Goal: Check status: Check status

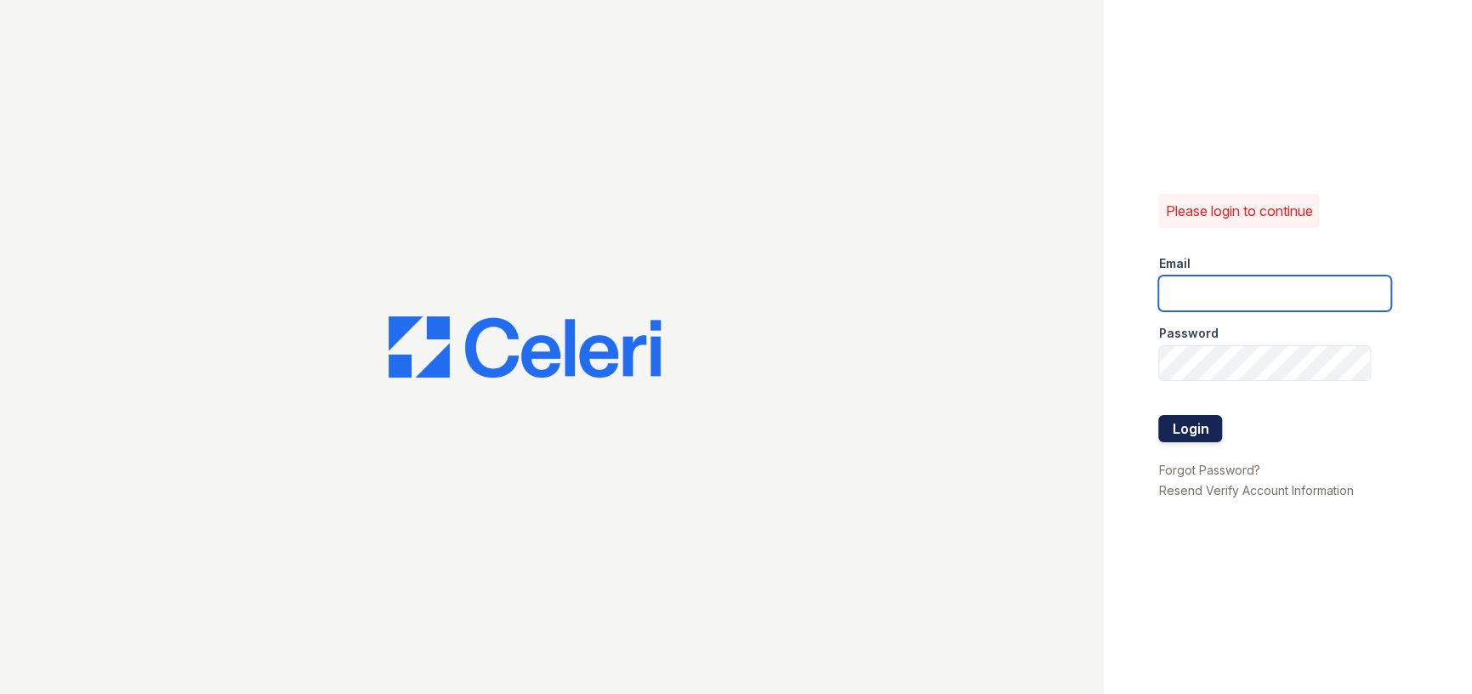
type input "parkwb@greystar.com"
click at [1206, 437] on button "Login" at bounding box center [1190, 428] width 64 height 27
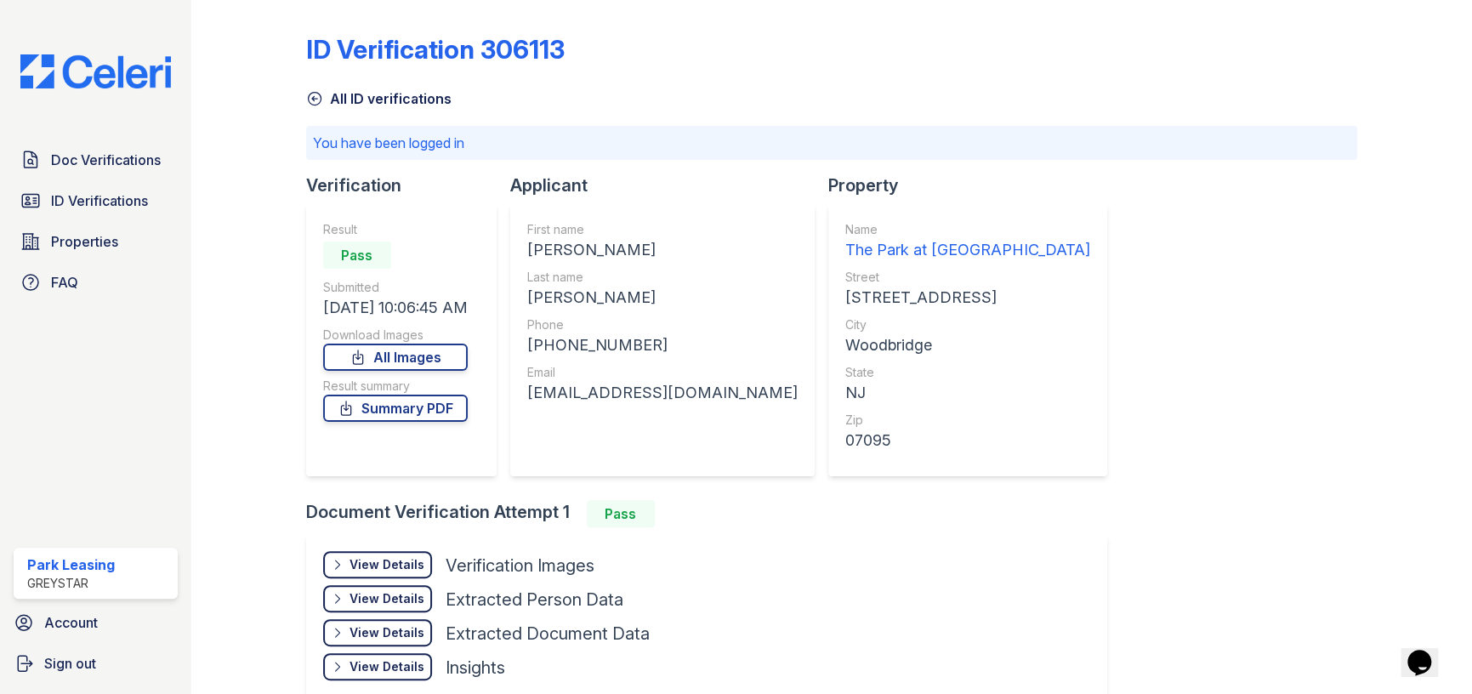
click at [394, 562] on div "View Details" at bounding box center [387, 564] width 75 height 17
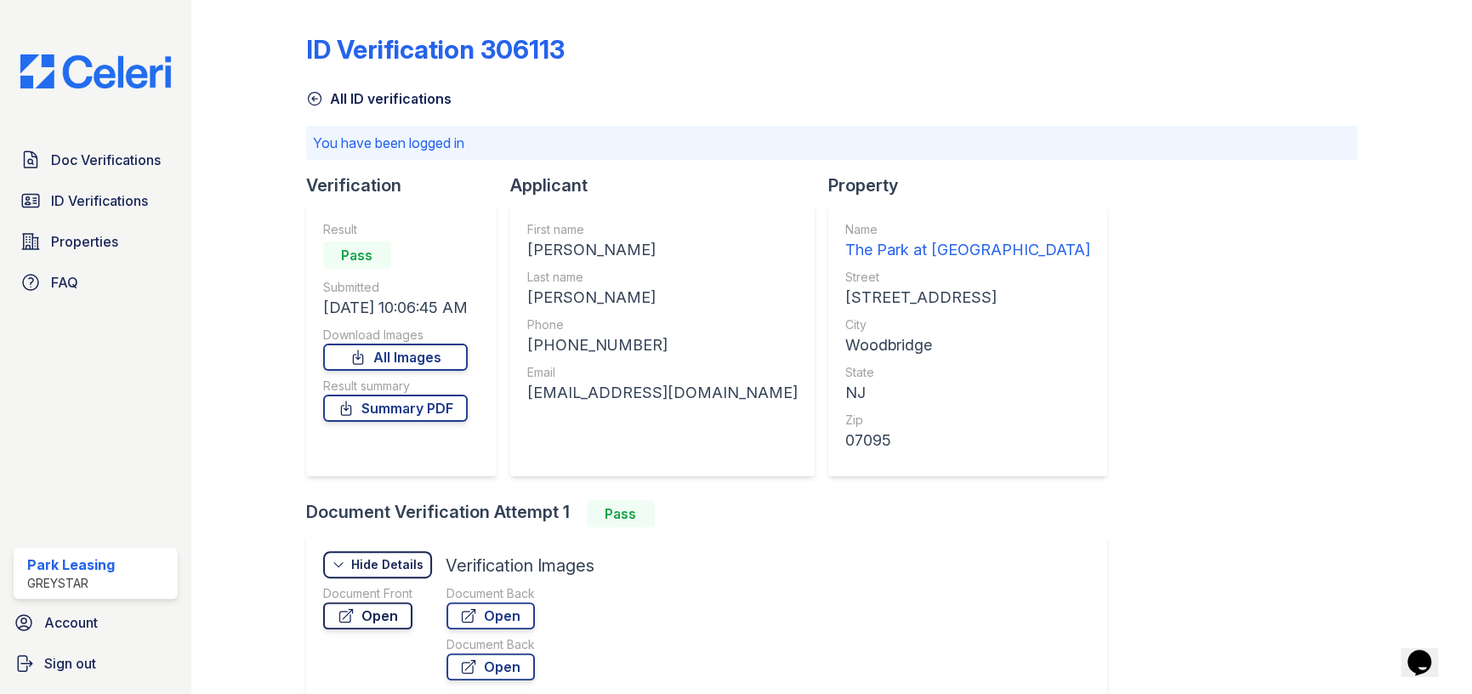
click at [395, 617] on link "Open" at bounding box center [367, 615] width 89 height 27
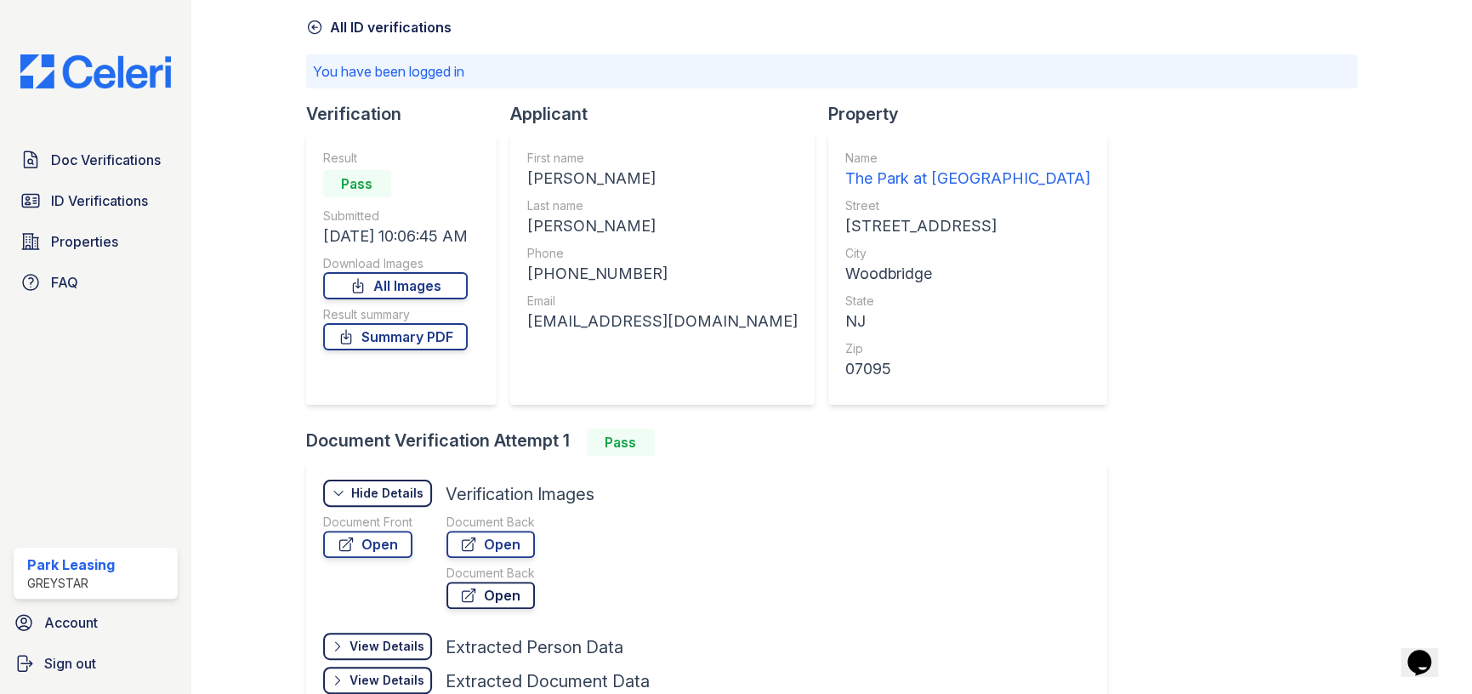
scroll to position [170, 0]
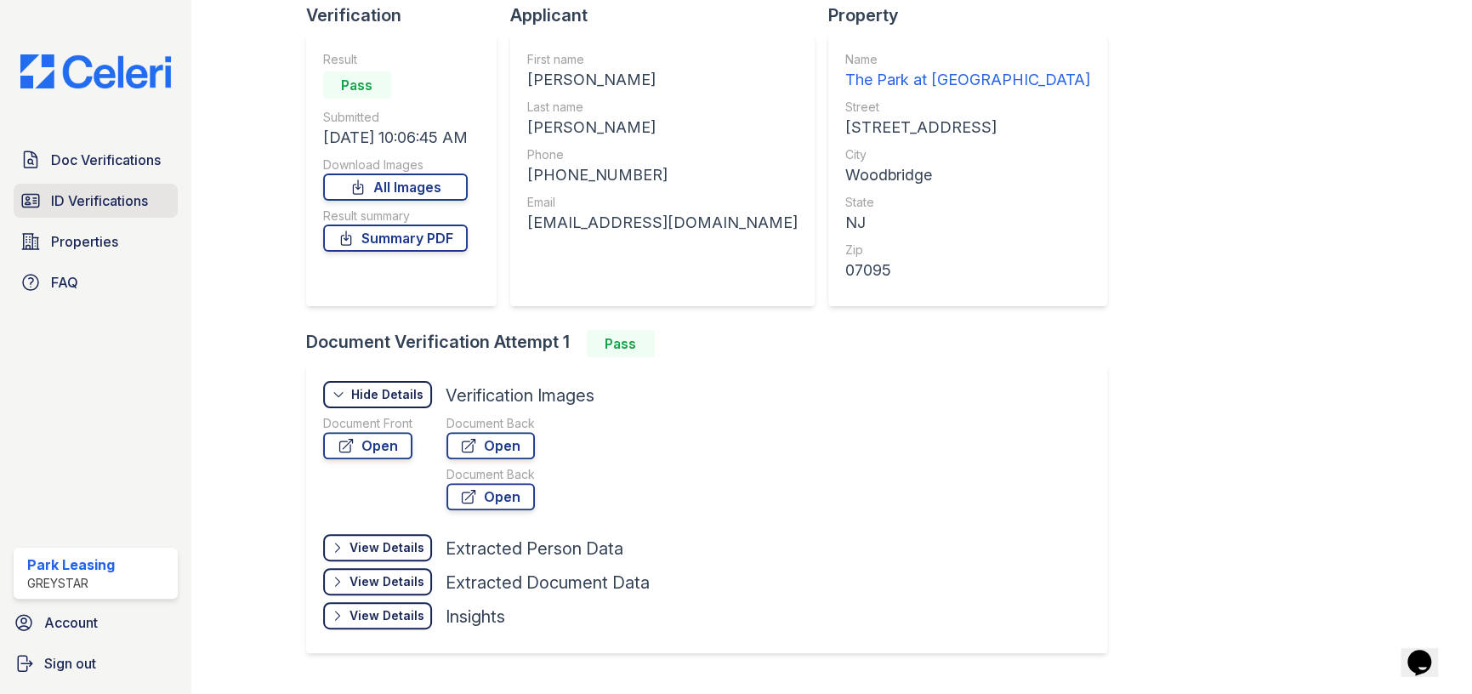
click at [80, 209] on span "ID Verifications" at bounding box center [99, 201] width 97 height 20
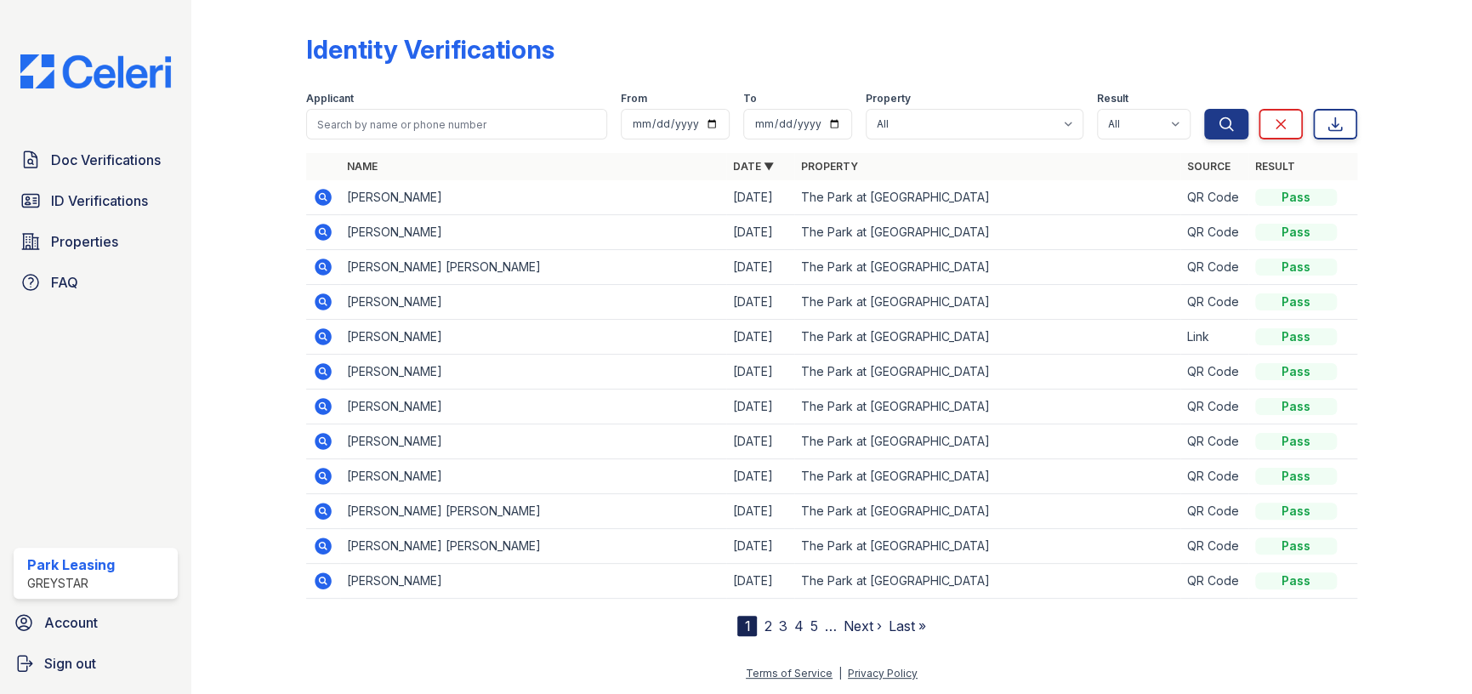
click at [324, 195] on icon at bounding box center [323, 197] width 20 height 20
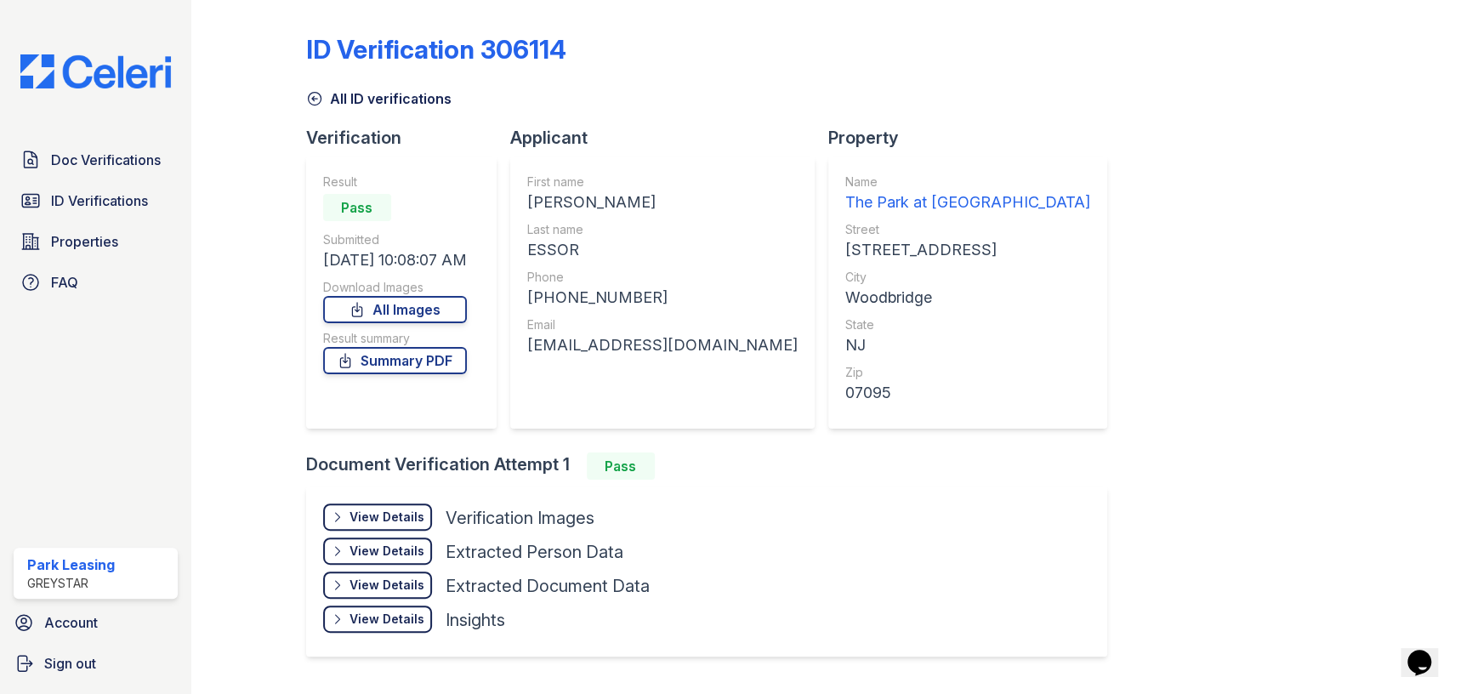
click at [386, 502] on div "View Details Details Hide Details Details Verification Images Document Front Op…" at bounding box center [706, 571] width 801 height 170
click at [387, 509] on div "View Details" at bounding box center [387, 517] width 75 height 17
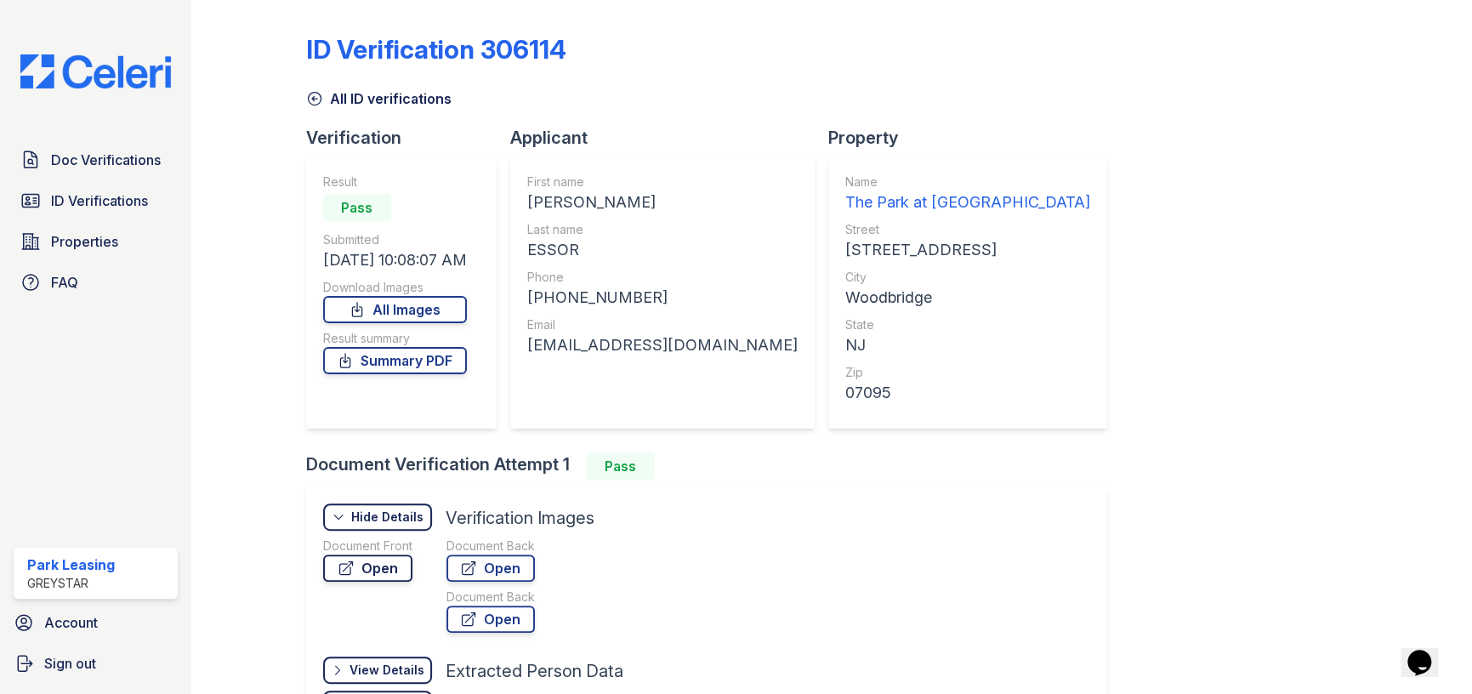
click at [374, 564] on link "Open" at bounding box center [367, 568] width 89 height 27
